Goal: Information Seeking & Learning: Learn about a topic

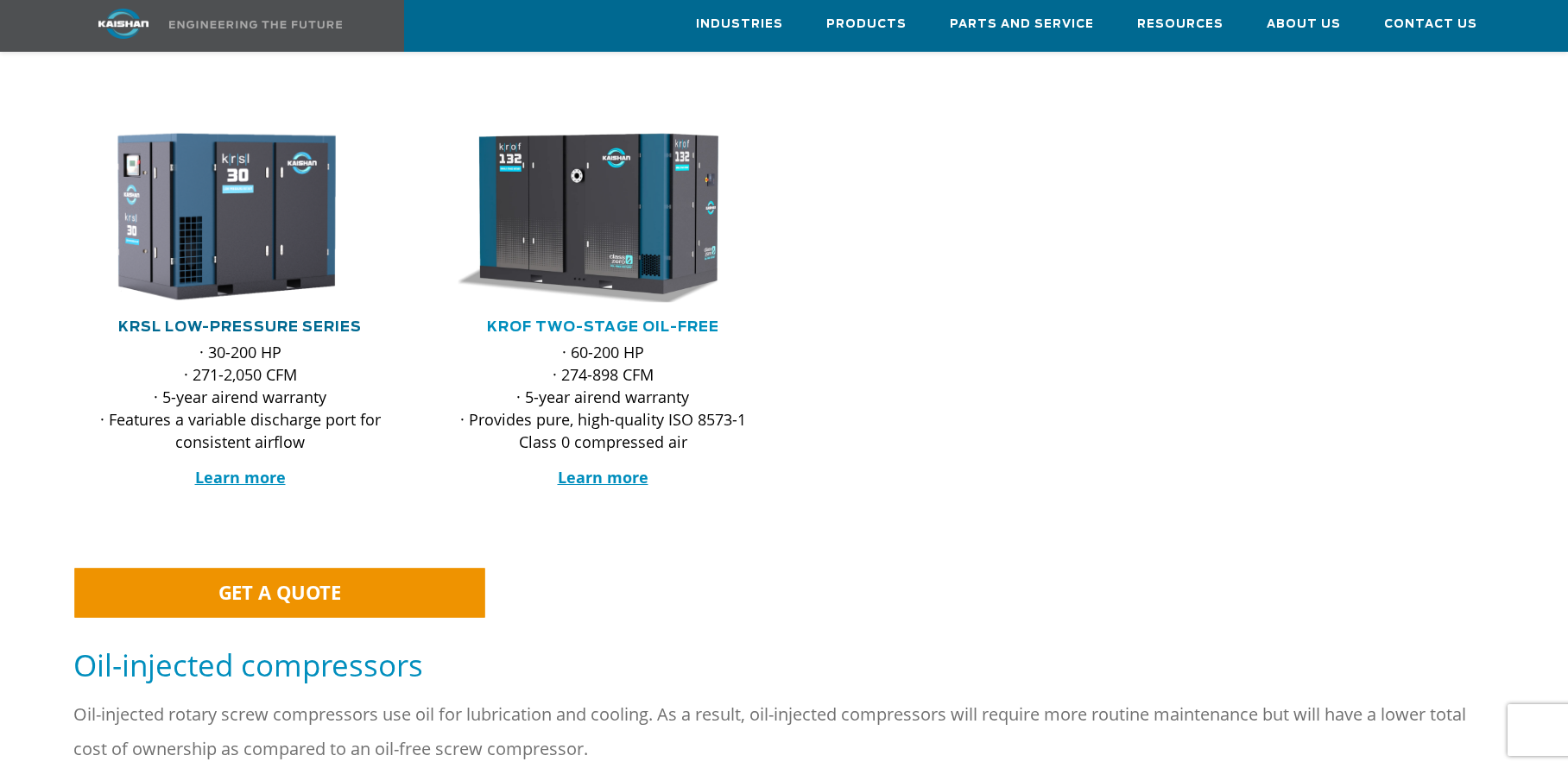
scroll to position [352, 0]
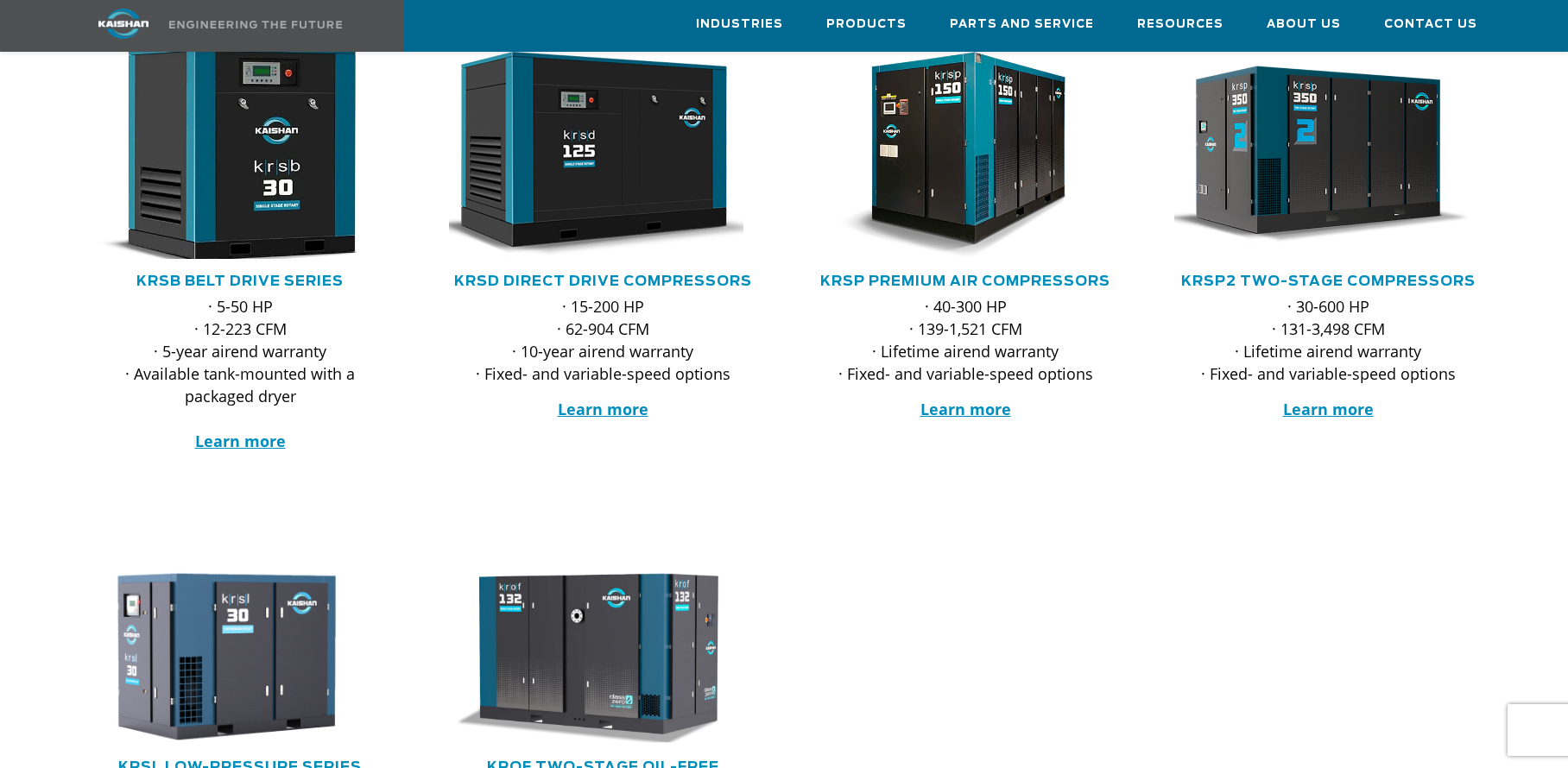
click at [308, 191] on img at bounding box center [226, 155] width 338 height 228
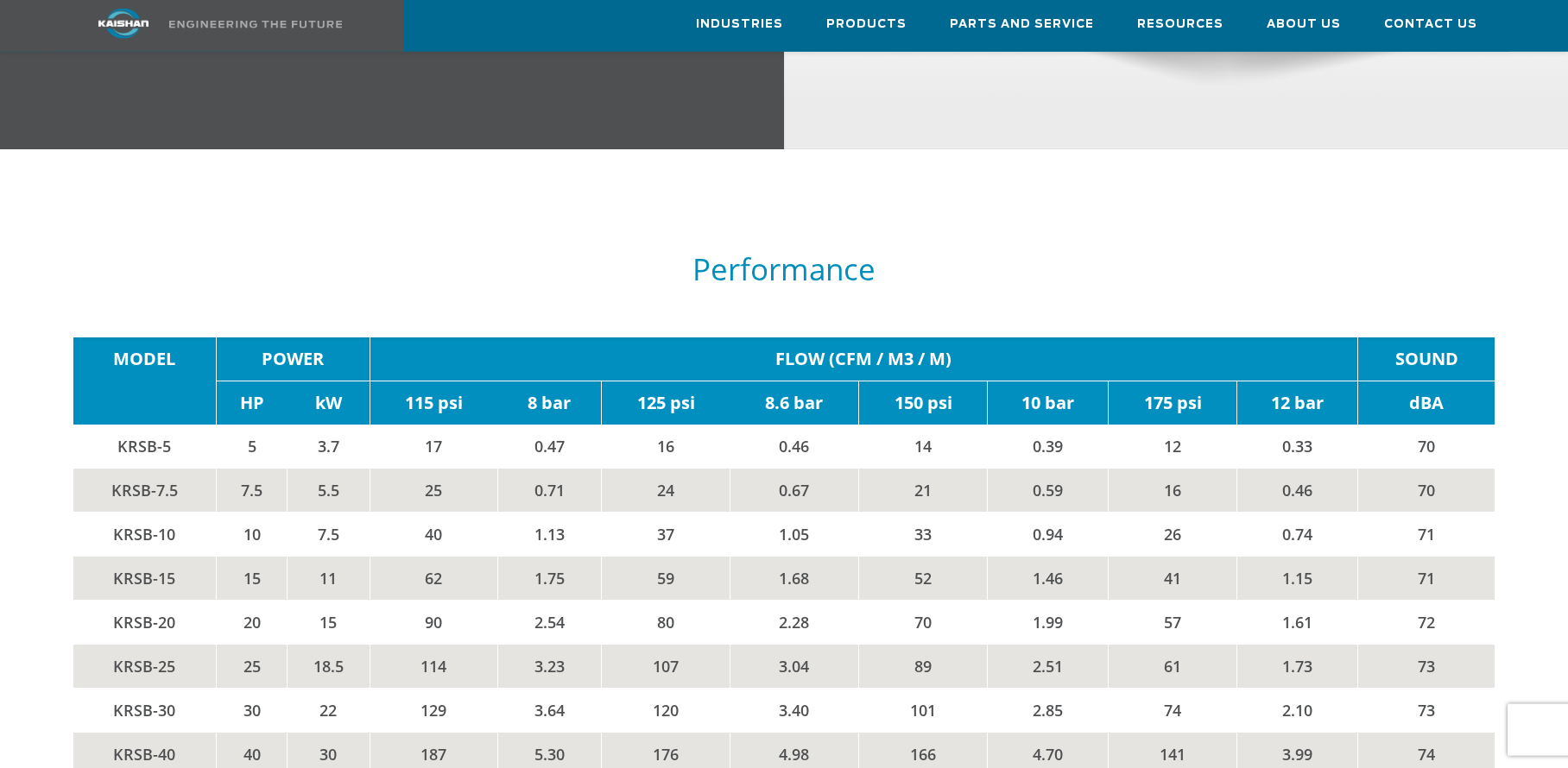
scroll to position [2816, 0]
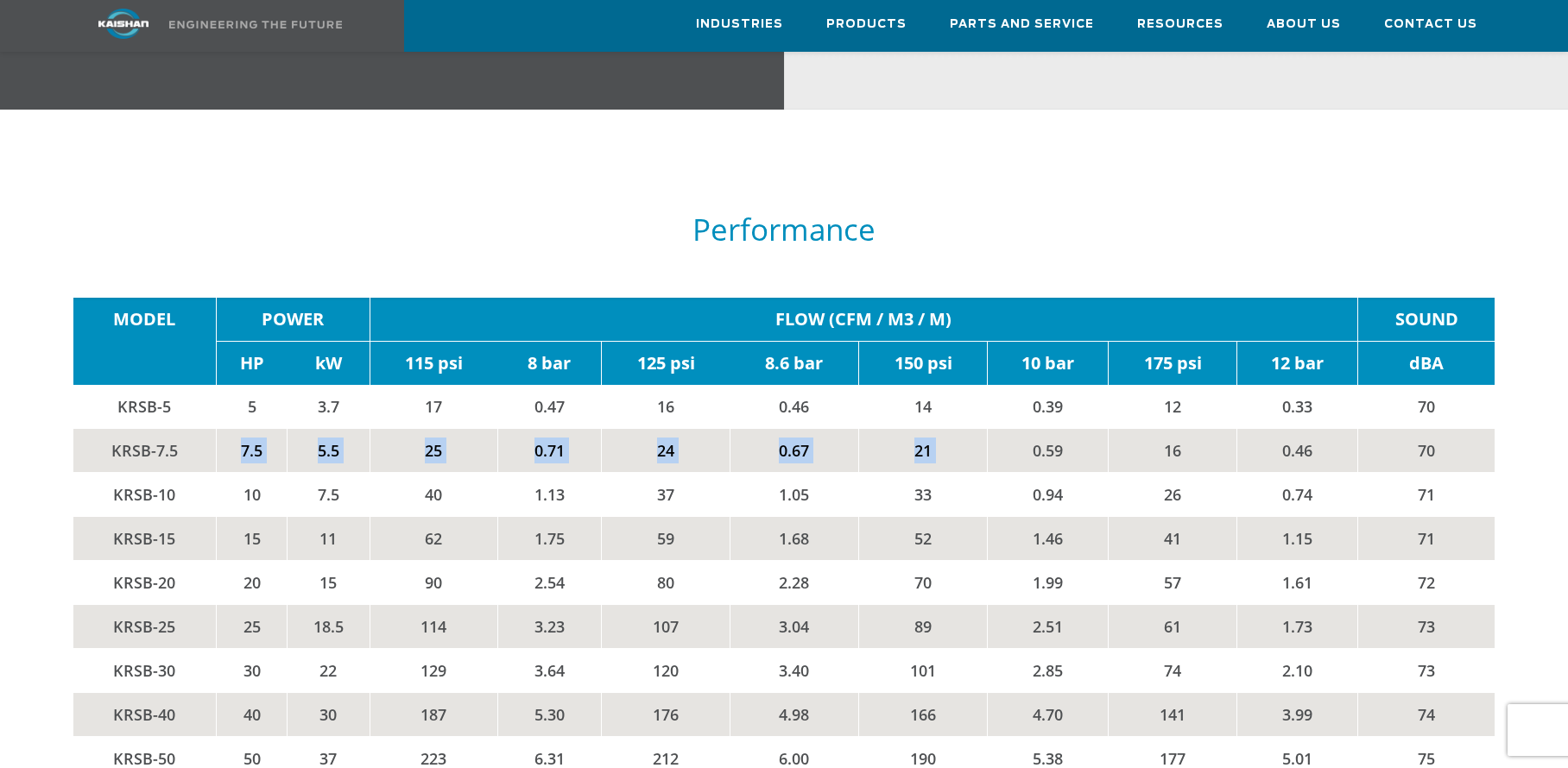
drag, startPoint x: 240, startPoint y: 422, endPoint x: 1021, endPoint y: 412, distance: 781.1
click at [1021, 429] on tr "KRSB-7.5 7.5 5.5 25 0.71 24 0.67 21 0.59 16 0.46 70" at bounding box center [784, 451] width 1422 height 44
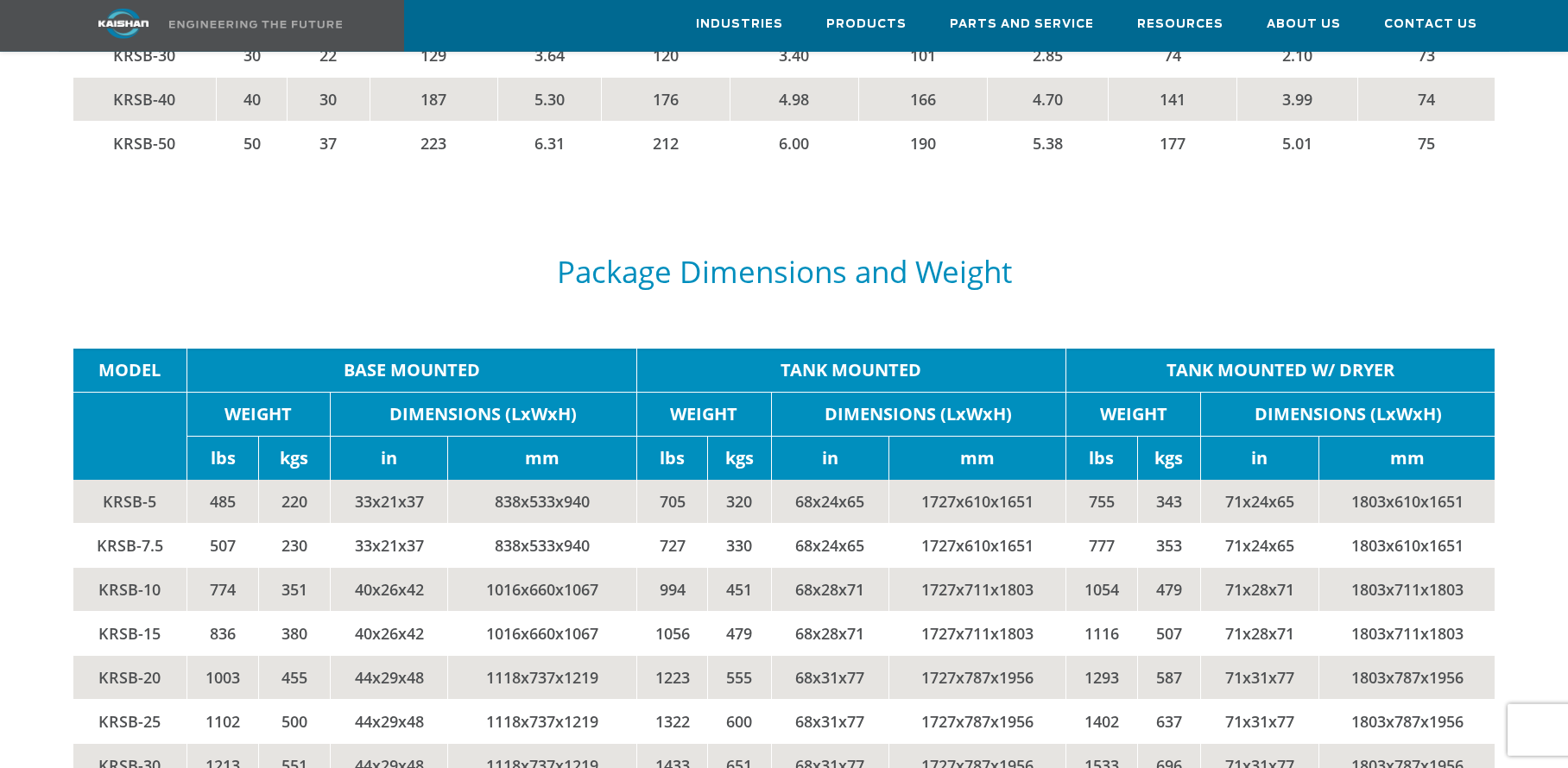
scroll to position [3432, 0]
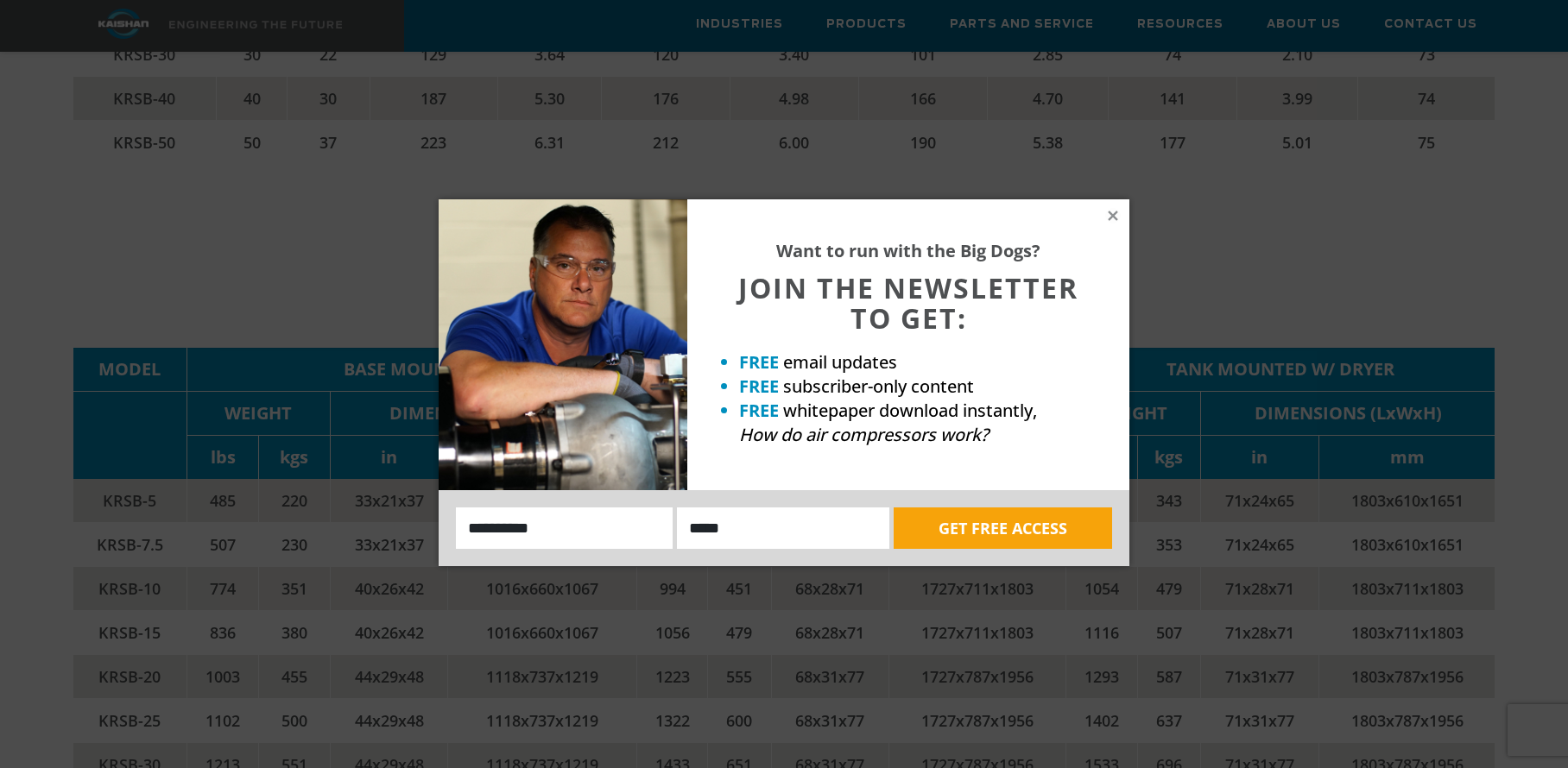
drag, startPoint x: 353, startPoint y: 518, endPoint x: 431, endPoint y: 518, distance: 78.0
click at [431, 523] on td "33x21x37" at bounding box center [389, 545] width 119 height 44
click at [1113, 216] on icon at bounding box center [1112, 216] width 10 height 10
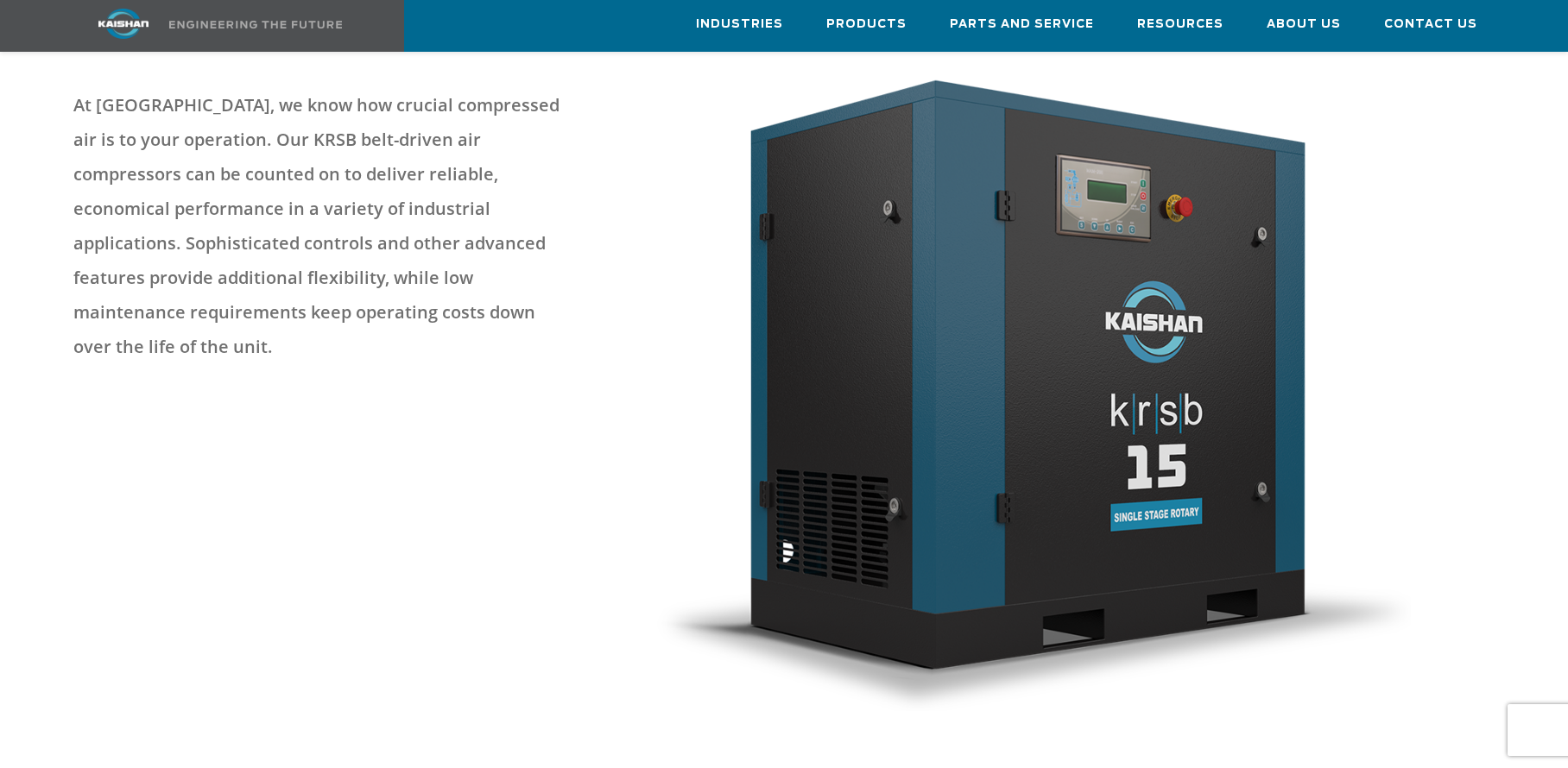
scroll to position [0, 0]
